Goal: Task Accomplishment & Management: Manage account settings

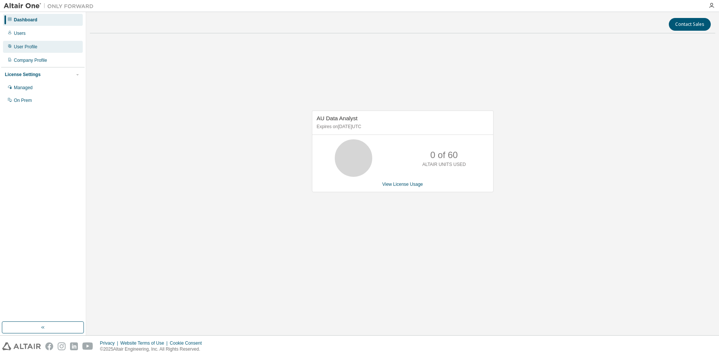
click at [25, 45] on div "User Profile" at bounding box center [26, 47] width 24 height 6
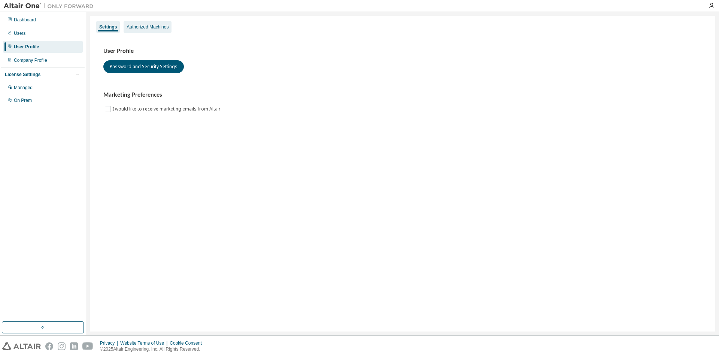
click at [152, 25] on div "Authorized Machines" at bounding box center [148, 27] width 42 height 6
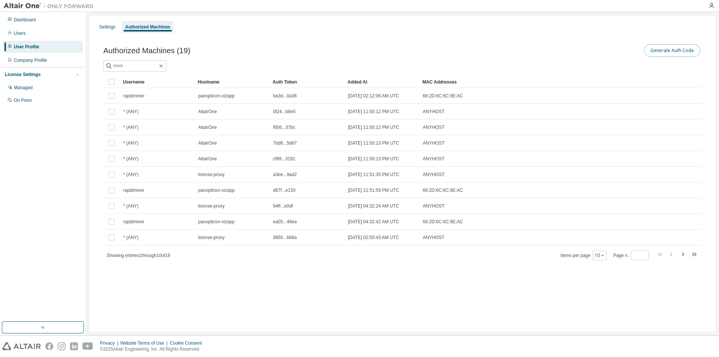
click at [664, 51] on button "Generate Auth Code" at bounding box center [672, 50] width 56 height 13
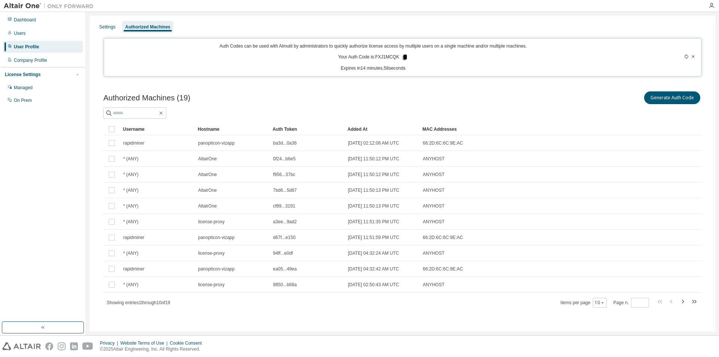
click at [403, 57] on icon at bounding box center [405, 57] width 4 height 5
click at [25, 90] on div "Managed" at bounding box center [23, 88] width 19 height 6
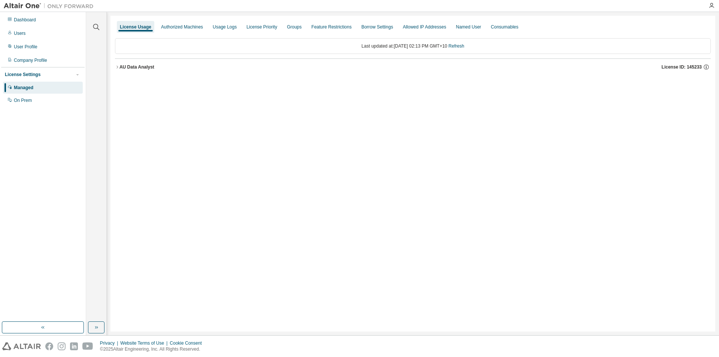
click at [118, 67] on icon "button" at bounding box center [116, 67] width 1 height 3
click at [118, 66] on icon "button" at bounding box center [117, 67] width 4 height 4
